Goal: Check status: Check status

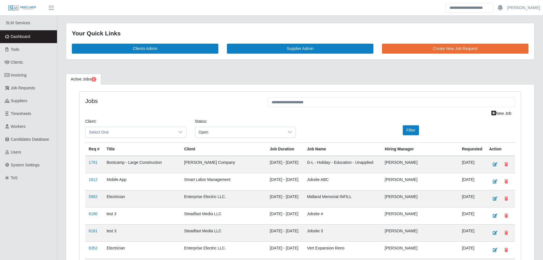
click at [35, 37] on link "Dashboard" at bounding box center [28, 36] width 57 height 13
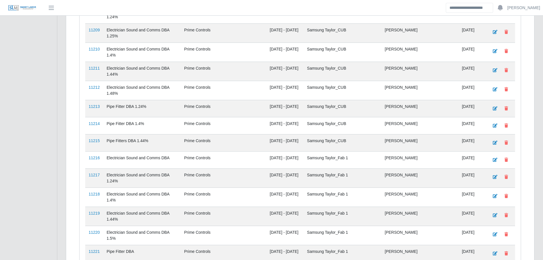
scroll to position [1246, 0]
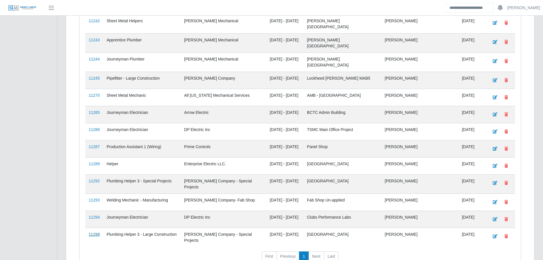
click at [91, 232] on link "11298" at bounding box center [94, 234] width 11 height 5
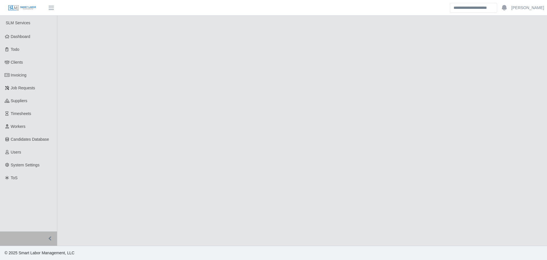
select select "****"
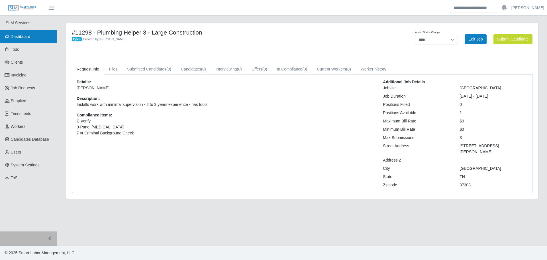
click at [32, 38] on link "Dashboard" at bounding box center [28, 36] width 57 height 13
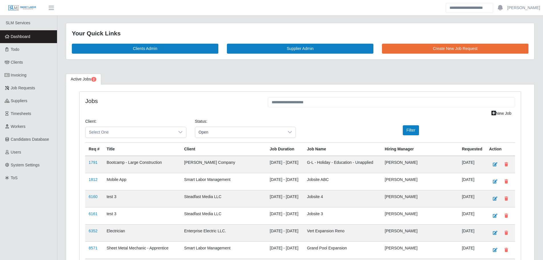
click at [24, 35] on span "Dashboard" at bounding box center [21, 36] width 20 height 5
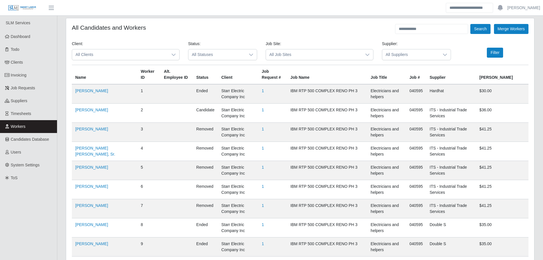
click at [28, 125] on link "Workers" at bounding box center [28, 126] width 57 height 13
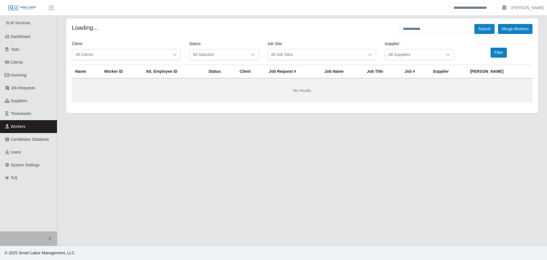
click at [115, 58] on span "All Clients" at bounding box center [120, 54] width 97 height 11
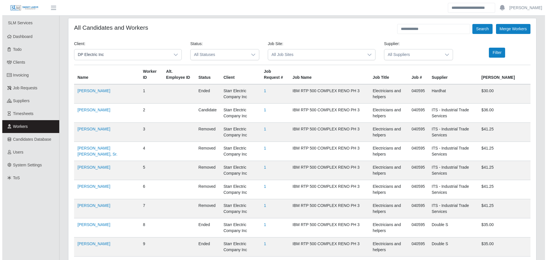
scroll to position [192, 0]
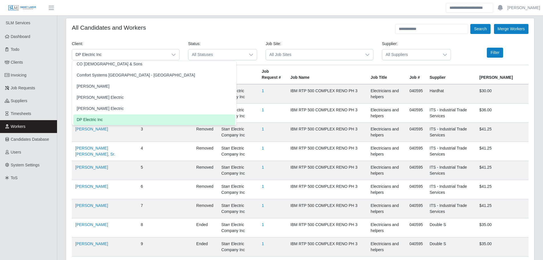
click at [297, 26] on div "All Candidates and Workers Search Merge Workers" at bounding box center [300, 29] width 456 height 10
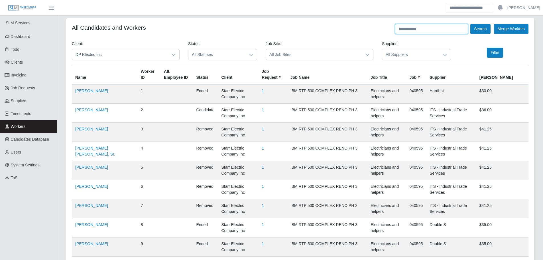
click at [437, 32] on input "text" at bounding box center [431, 29] width 73 height 10
type input "*******"
click at [470, 24] on button "Search" at bounding box center [480, 29] width 20 height 10
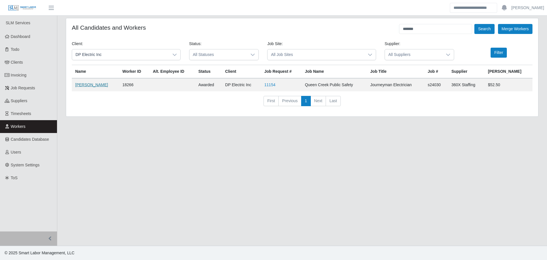
click at [91, 86] on link "Robert Oconner" at bounding box center [91, 84] width 33 height 5
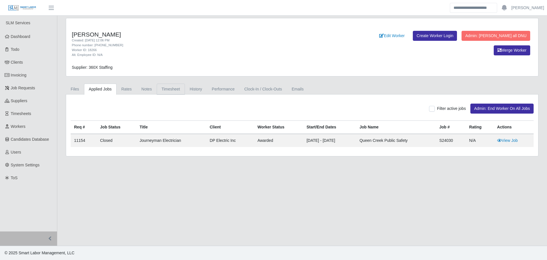
click at [168, 88] on link "Timesheet" at bounding box center [171, 88] width 28 height 11
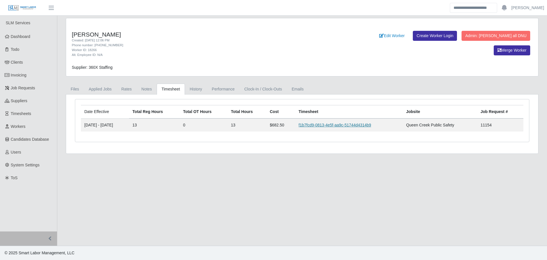
click at [312, 124] on link "f1b7fcd9-0813-4e5f-aa9c-51744d4314b9" at bounding box center [335, 125] width 73 height 5
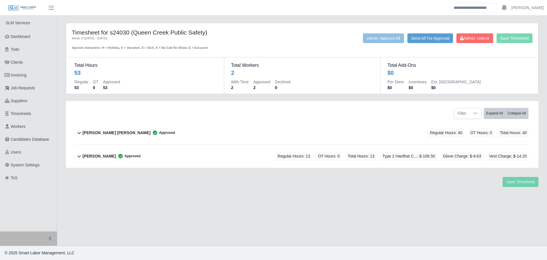
click at [177, 166] on div "Robert Oconner Approved Regular Hours: 13 OT Hours: 0 Total Hours: 13 Type 2 Ha…" at bounding box center [306, 155] width 446 height 23
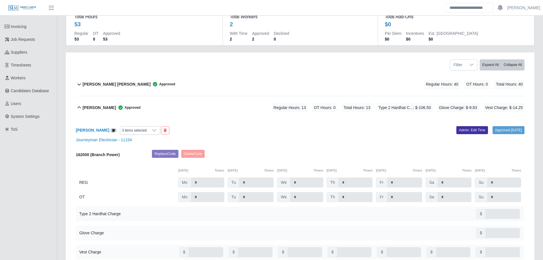
scroll to position [45, 0]
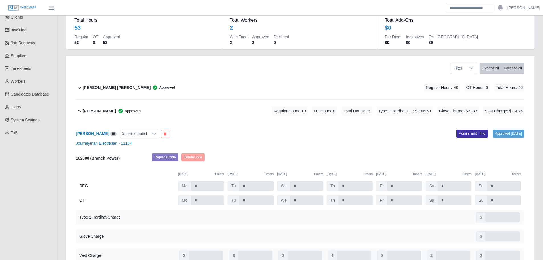
click at [232, 110] on div "Robert Oconner Approved Regular Hours: 13 OT Hours: 0 Total Hours: 13 Type 2 Ha…" at bounding box center [304, 110] width 442 height 23
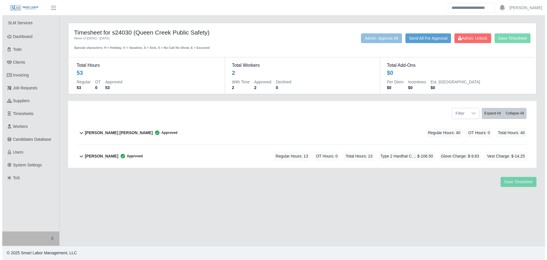
scroll to position [0, 0]
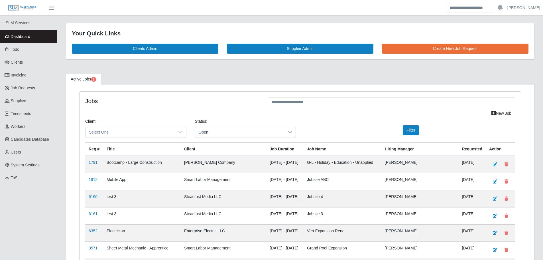
click at [32, 33] on link "Dashboard" at bounding box center [28, 36] width 57 height 13
click at [34, 34] on link "Dashboard" at bounding box center [28, 36] width 57 height 13
click at [30, 39] on span "Dashboard" at bounding box center [21, 36] width 20 height 5
click at [27, 34] on span "Dashboard" at bounding box center [21, 36] width 20 height 5
click at [24, 37] on span "Dashboard" at bounding box center [21, 36] width 20 height 5
